Goal: Check status: Check status

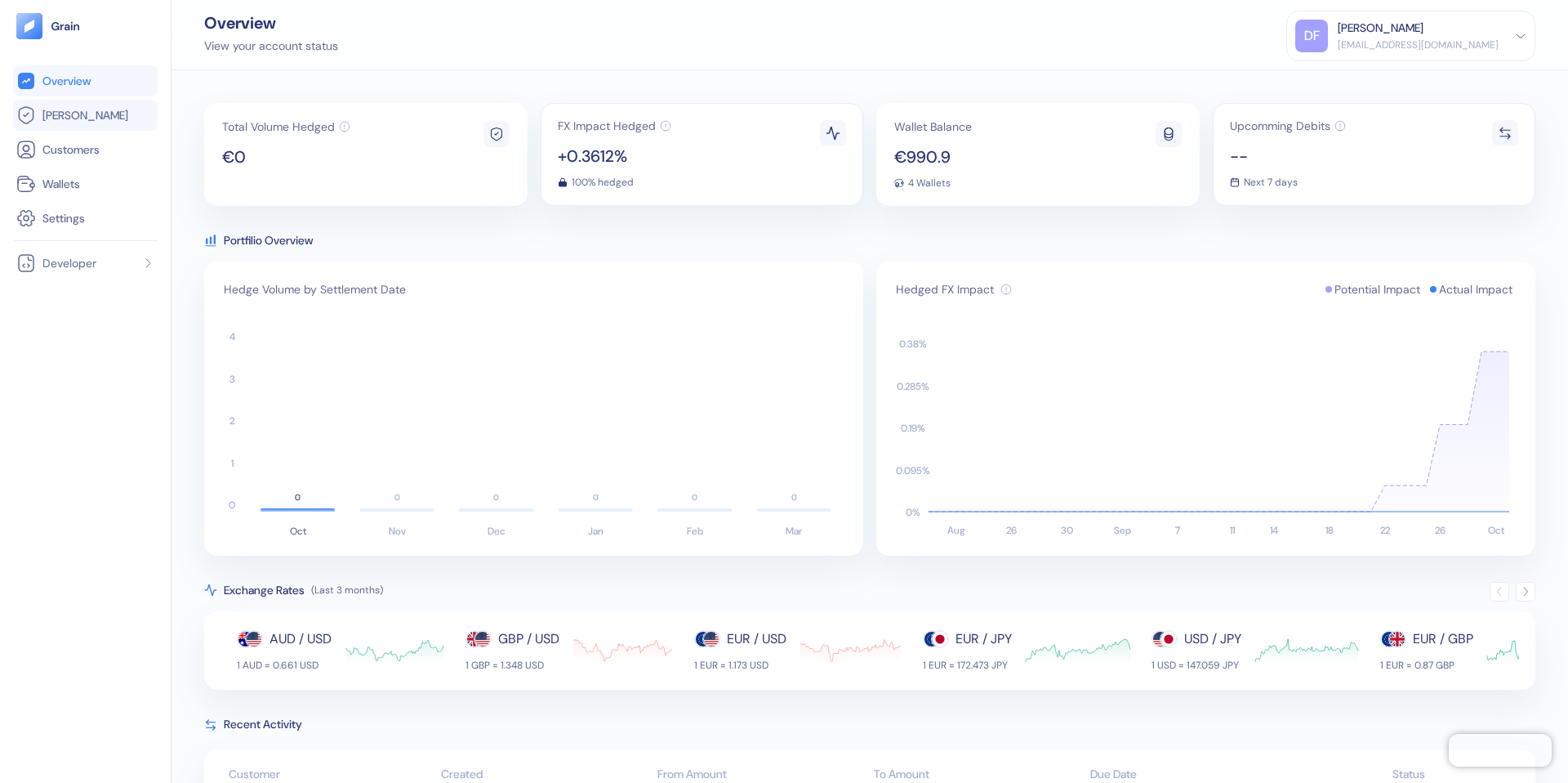
click at [86, 120] on link "[PERSON_NAME]" at bounding box center [85, 115] width 138 height 20
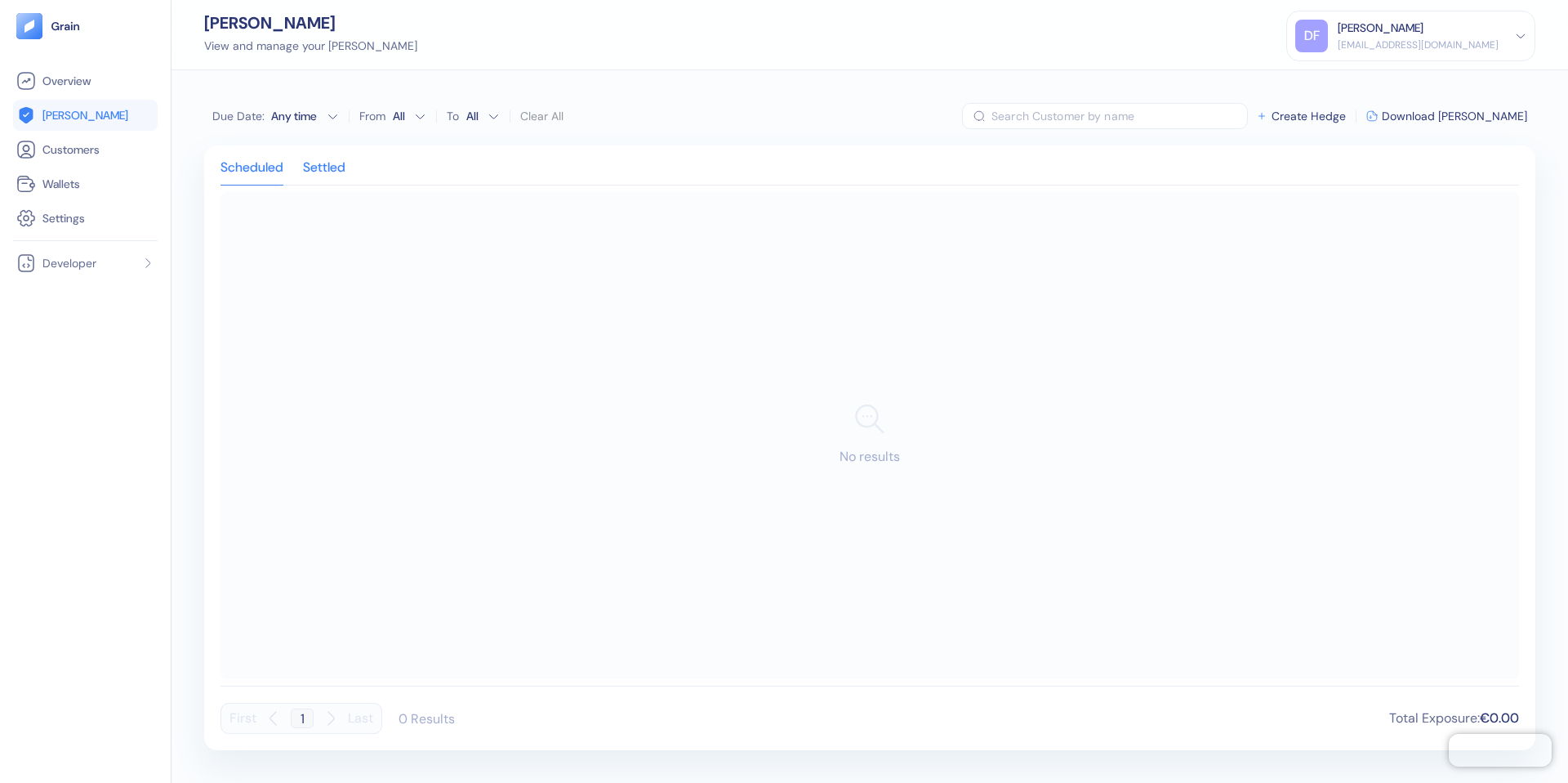
click at [329, 167] on div "Settled" at bounding box center [324, 173] width 43 height 23
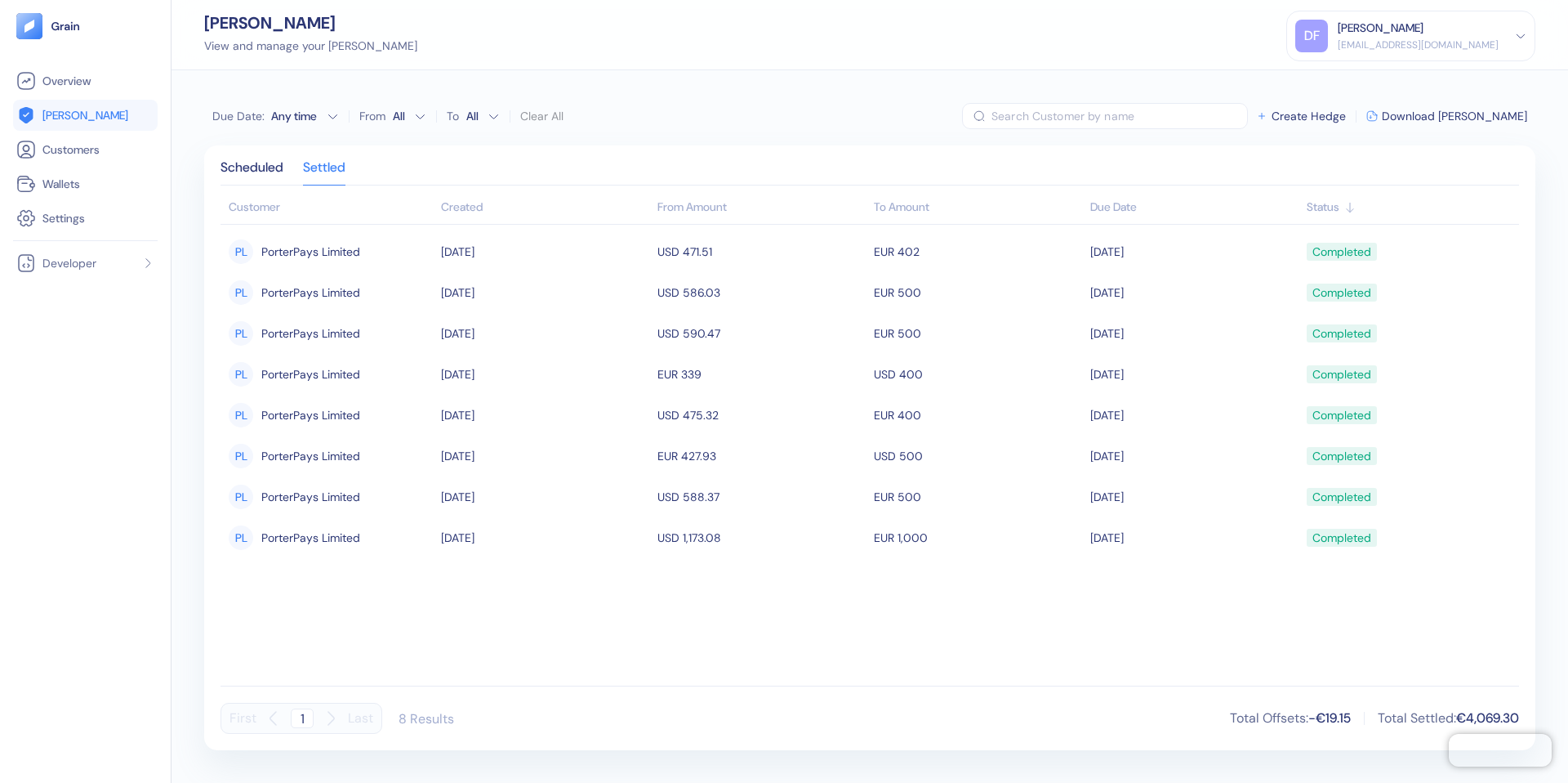
click at [63, 124] on link "[PERSON_NAME]" at bounding box center [85, 115] width 138 height 20
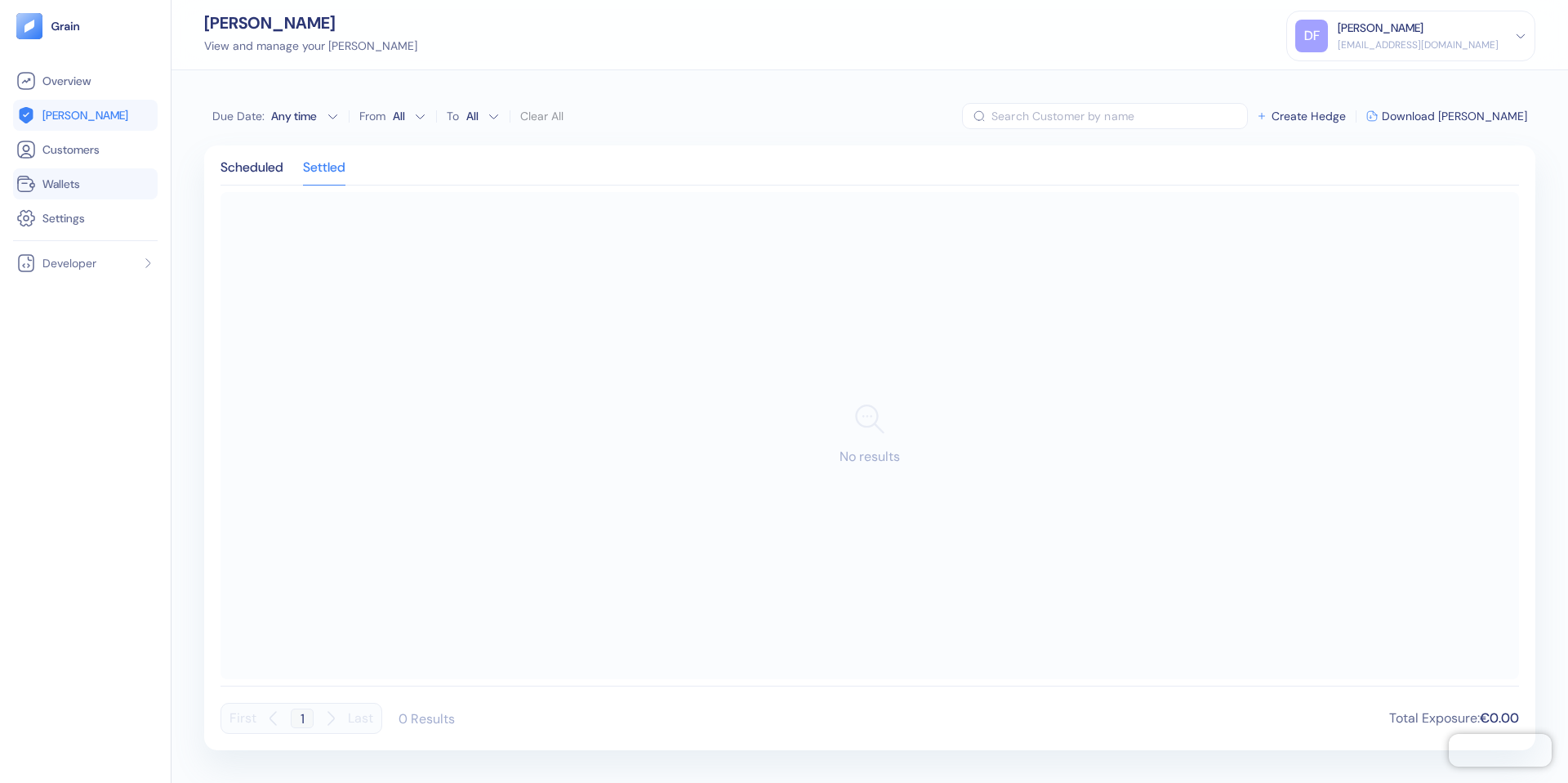
click at [63, 197] on li "Wallets" at bounding box center [85, 183] width 145 height 31
click at [65, 189] on span "Wallets" at bounding box center [62, 184] width 38 height 16
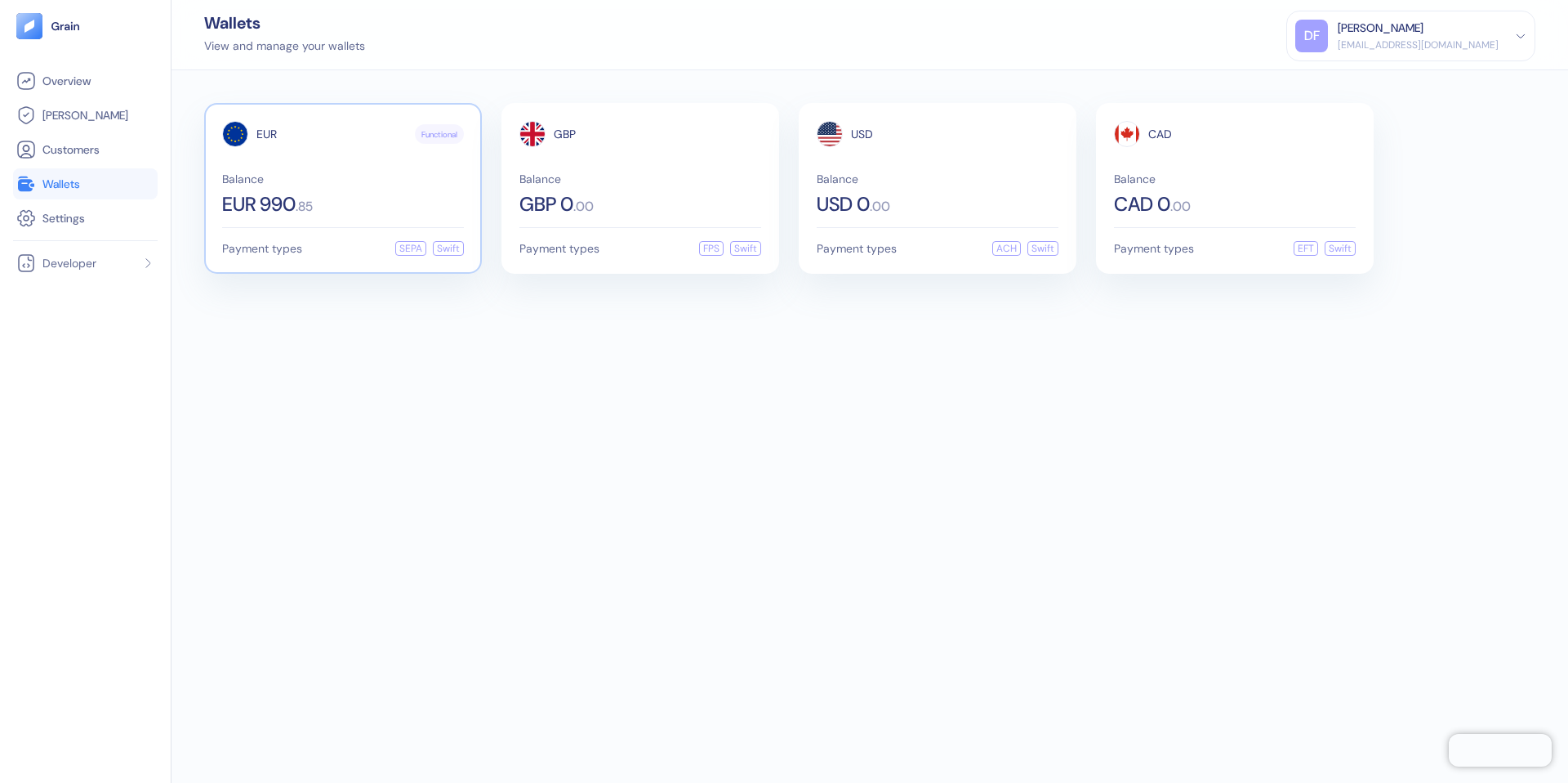
click at [333, 159] on div "EUR Functional Balance EUR 990 . 85" at bounding box center [343, 167] width 242 height 93
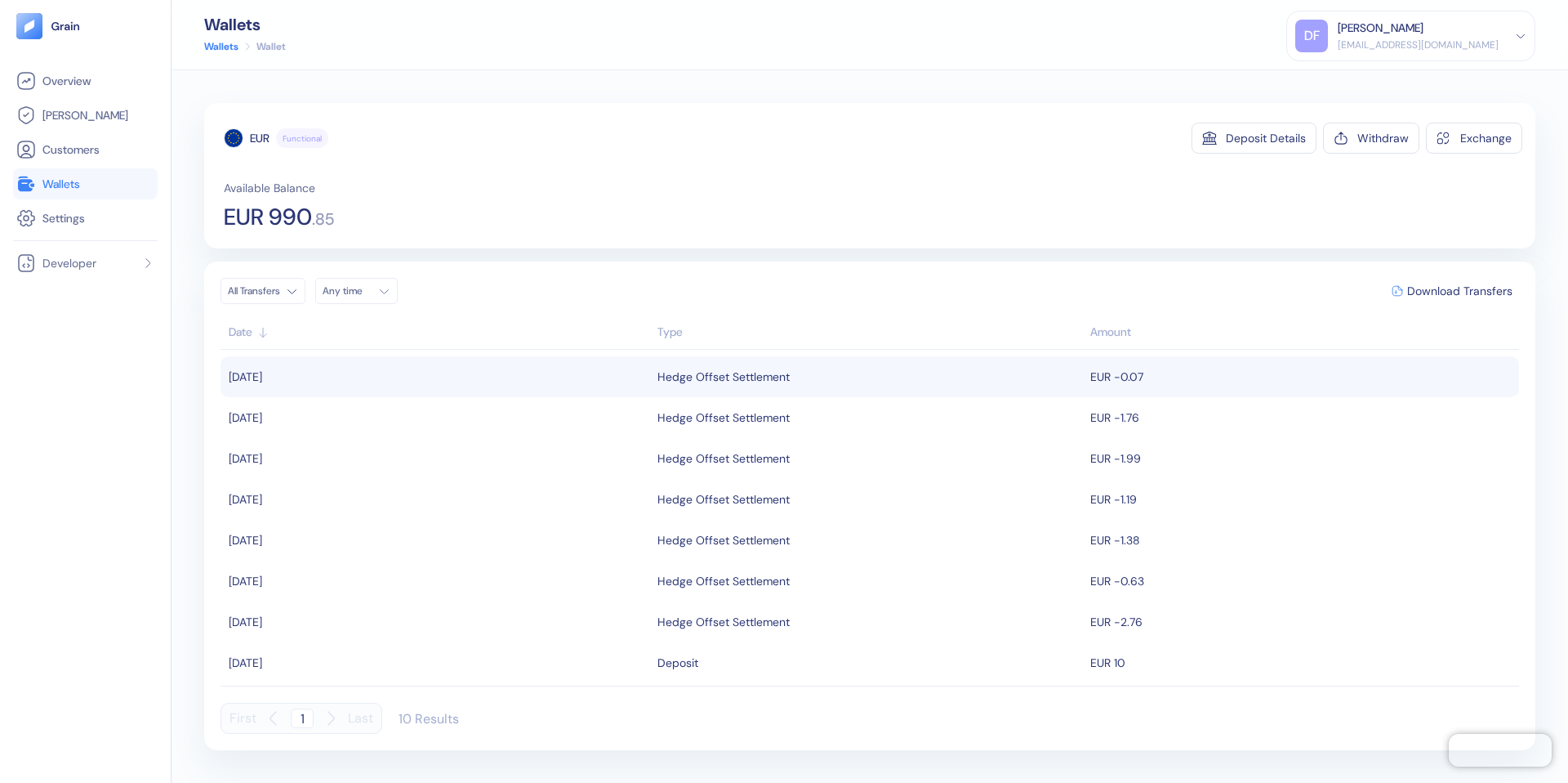
click at [621, 376] on td "[DATE]" at bounding box center [437, 376] width 433 height 41
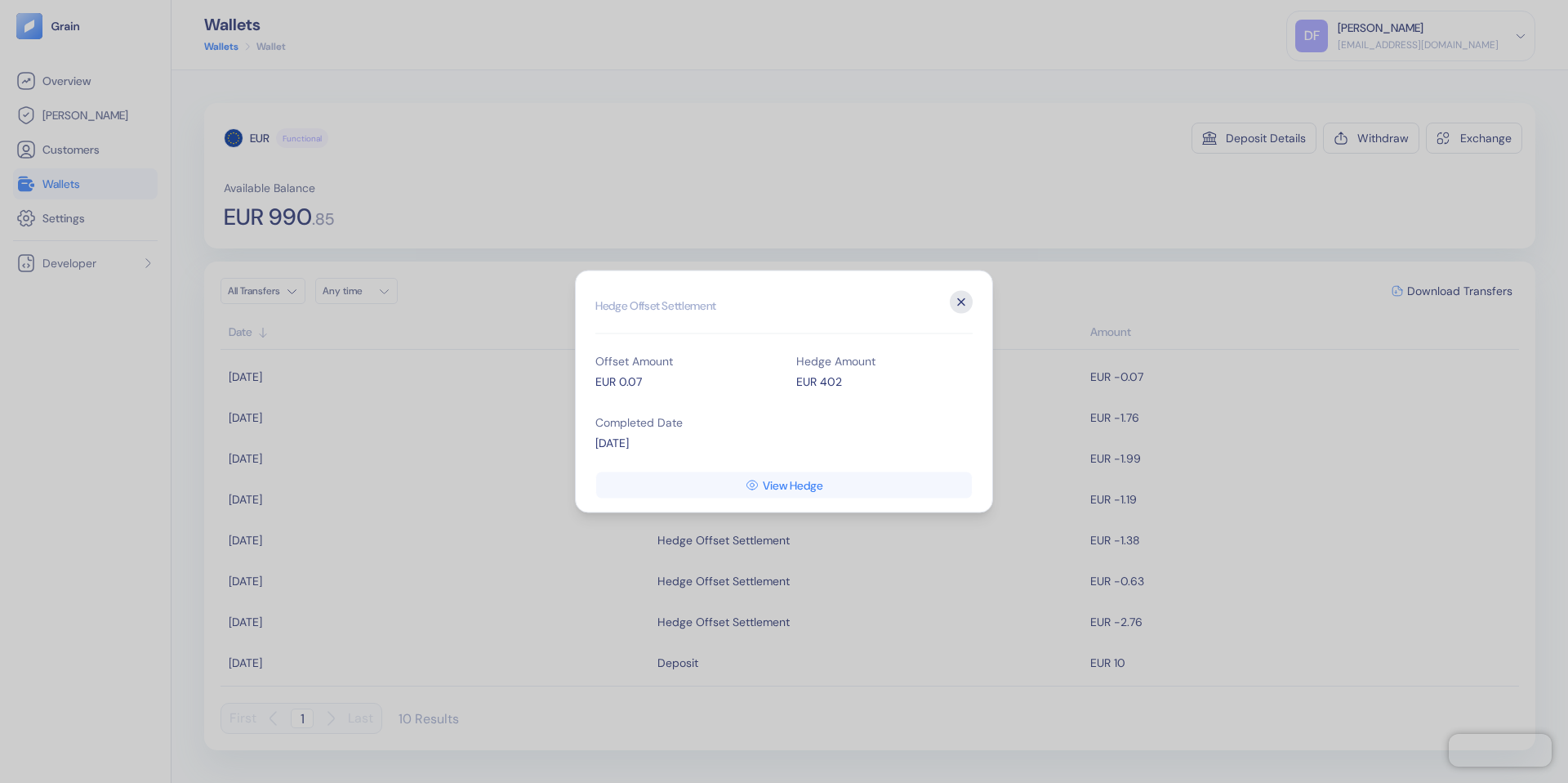
click at [958, 307] on icon "button" at bounding box center [961, 302] width 23 height 23
